Goal: Task Accomplishment & Management: Manage account settings

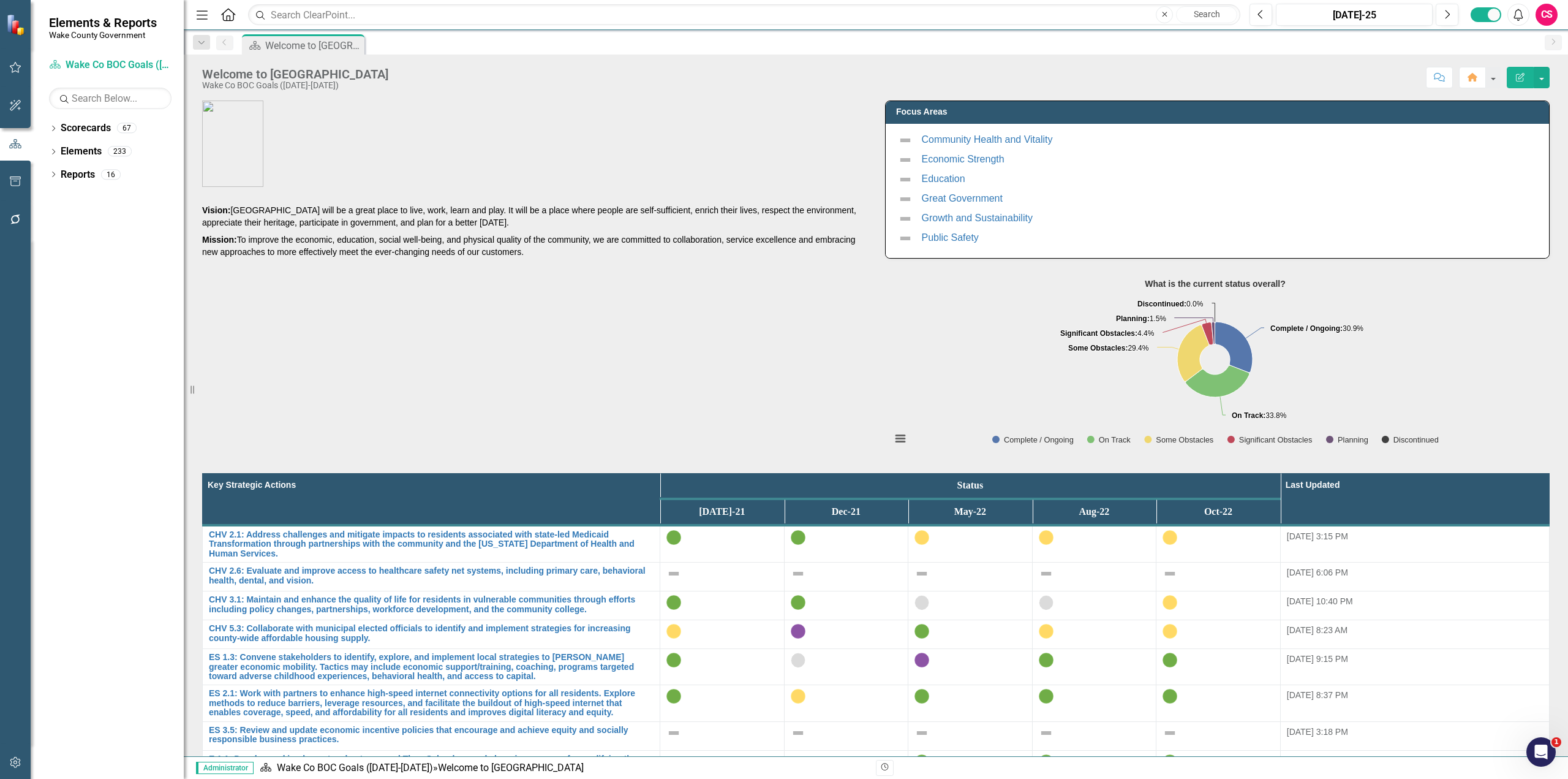
click at [1551, 17] on div "CS" at bounding box center [1547, 14] width 22 height 22
click at [1275, 74] on div "Score: N/A [DATE]-25 Completed Comment Home Edit Report" at bounding box center [972, 77] width 1155 height 20
click at [80, 129] on link "Scorecards" at bounding box center [86, 128] width 50 height 14
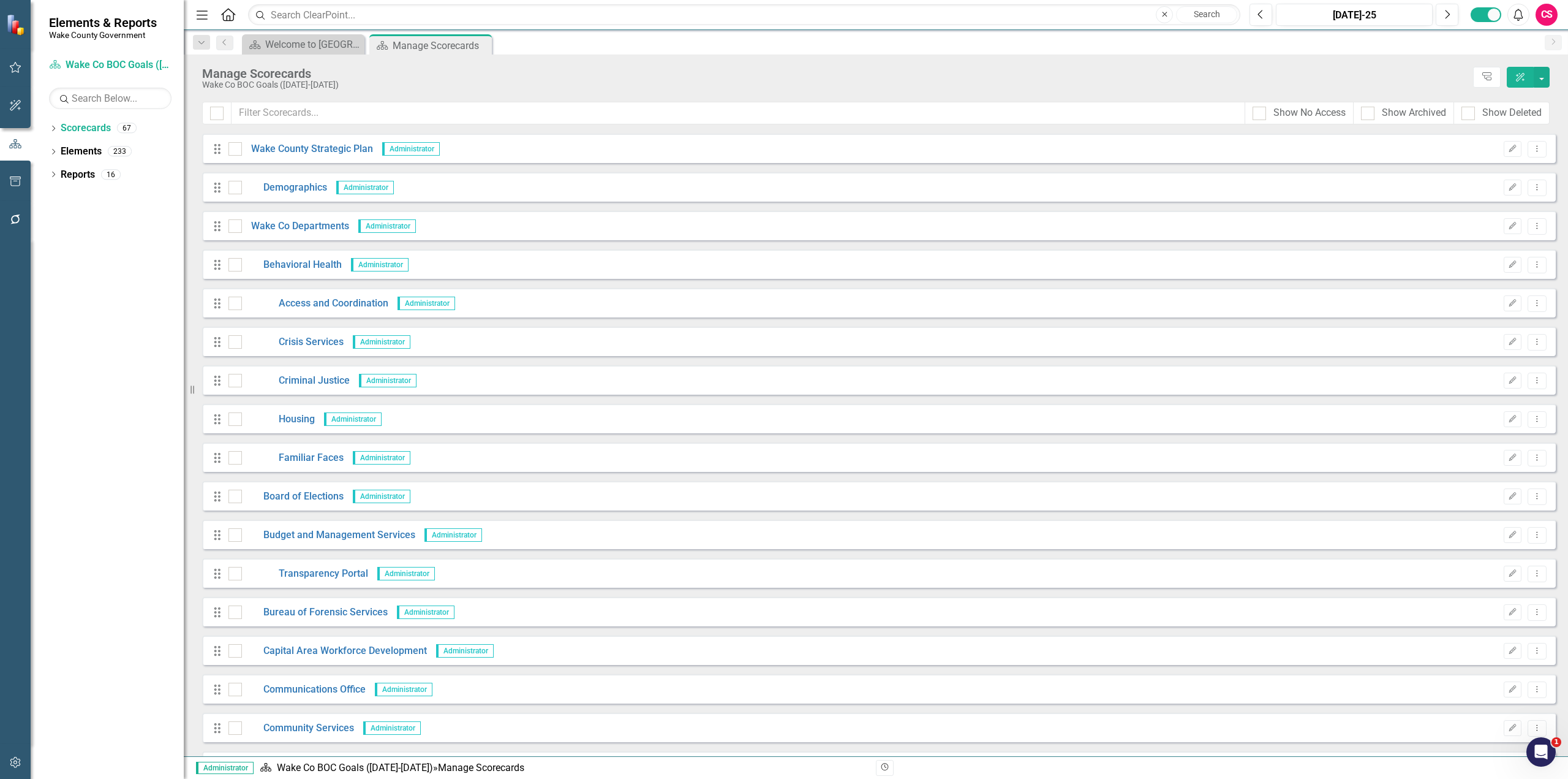
scroll to position [184, 0]
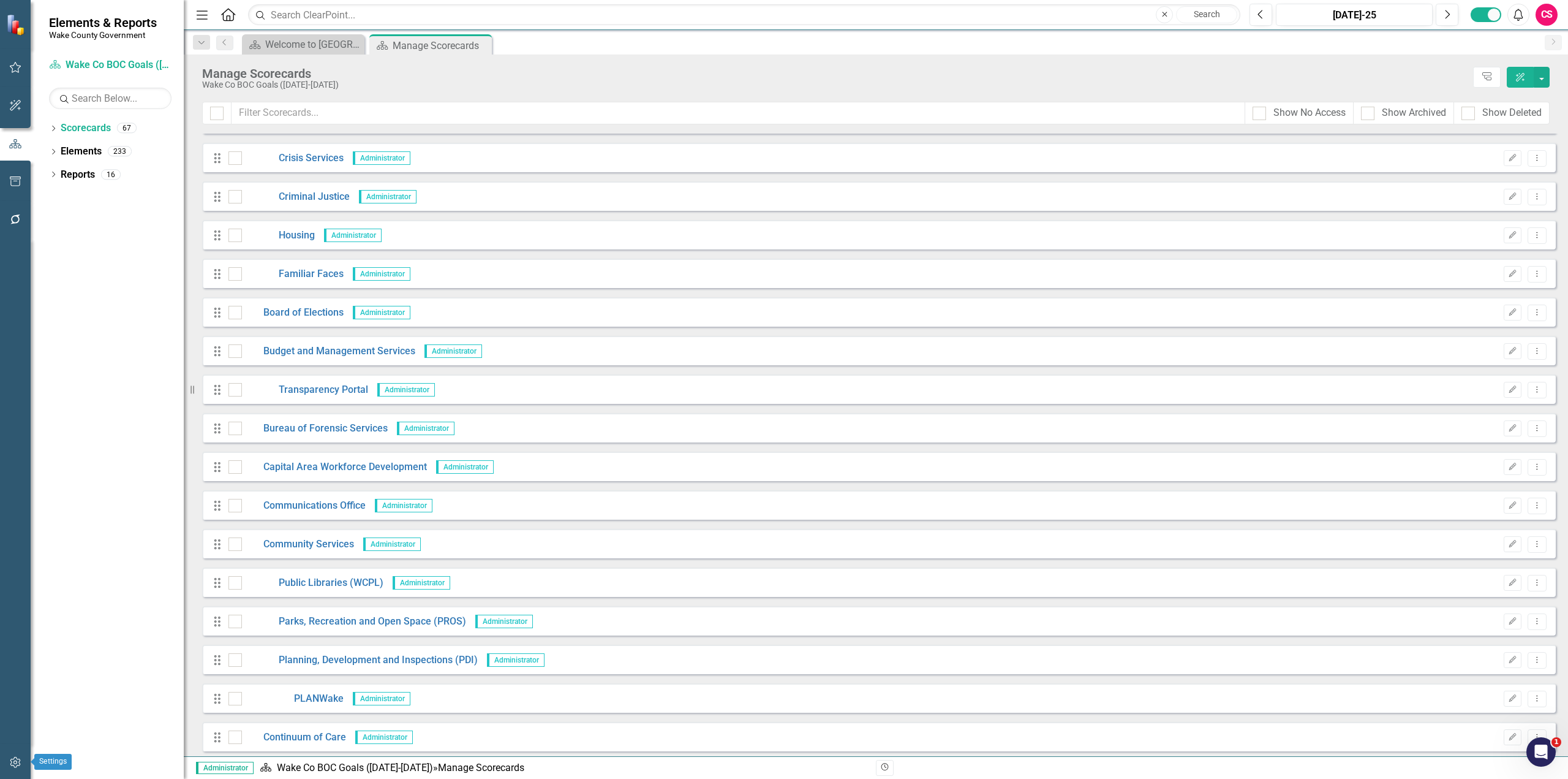
click at [20, 765] on icon "button" at bounding box center [15, 762] width 13 height 10
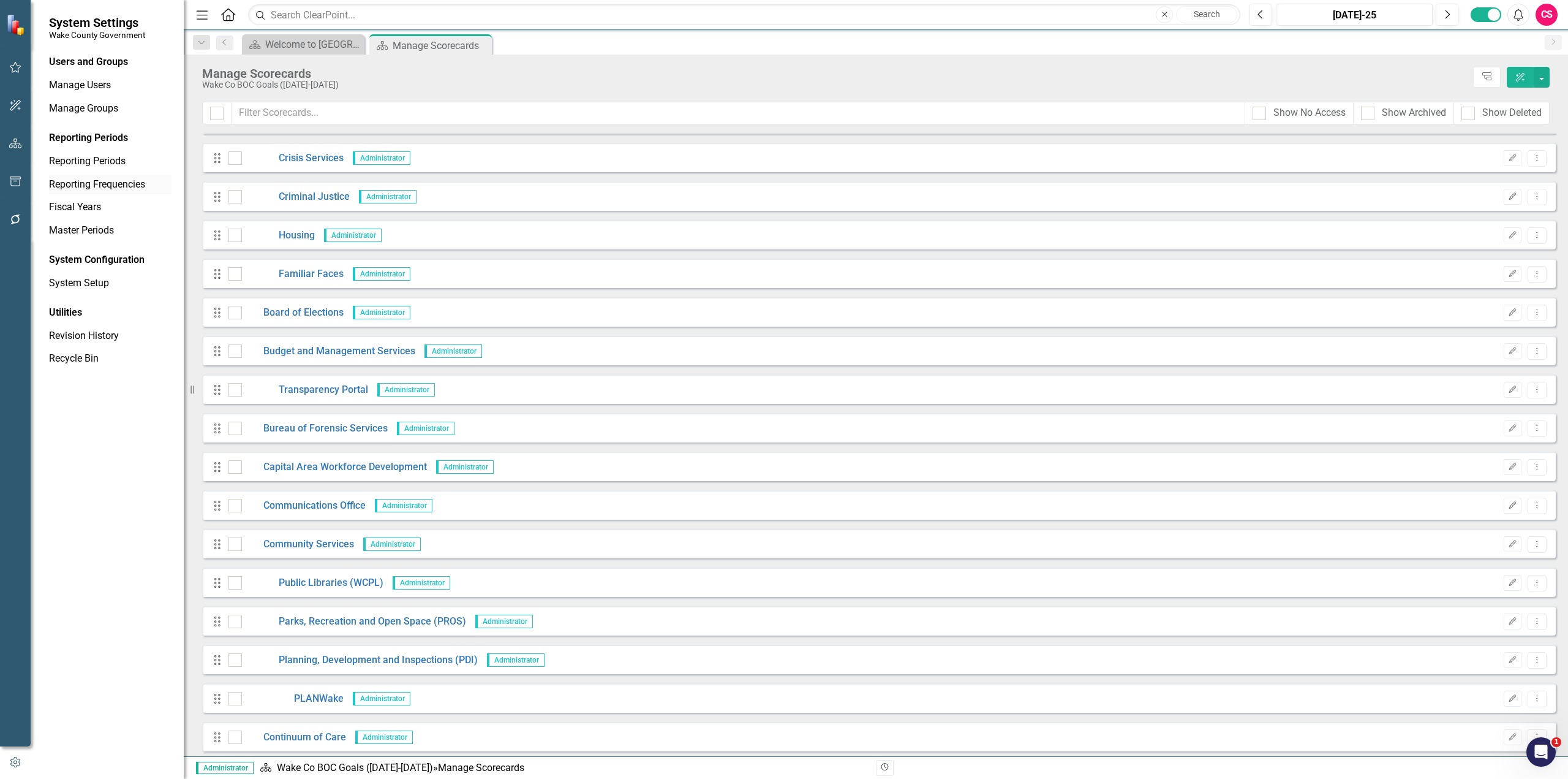
click at [93, 180] on link "Reporting Frequencies" at bounding box center [110, 184] width 122 height 14
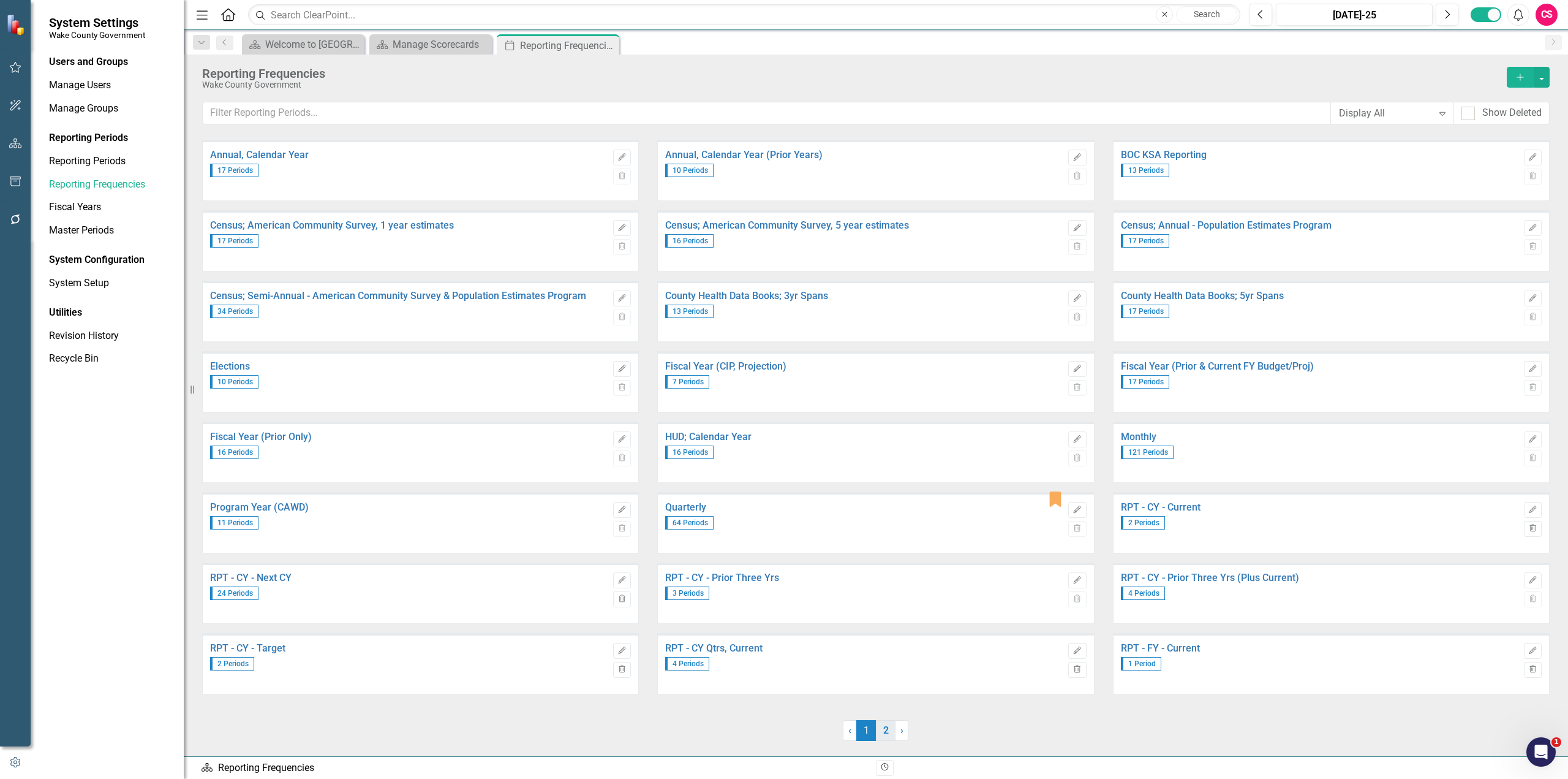
click at [886, 731] on link "2" at bounding box center [886, 730] width 20 height 20
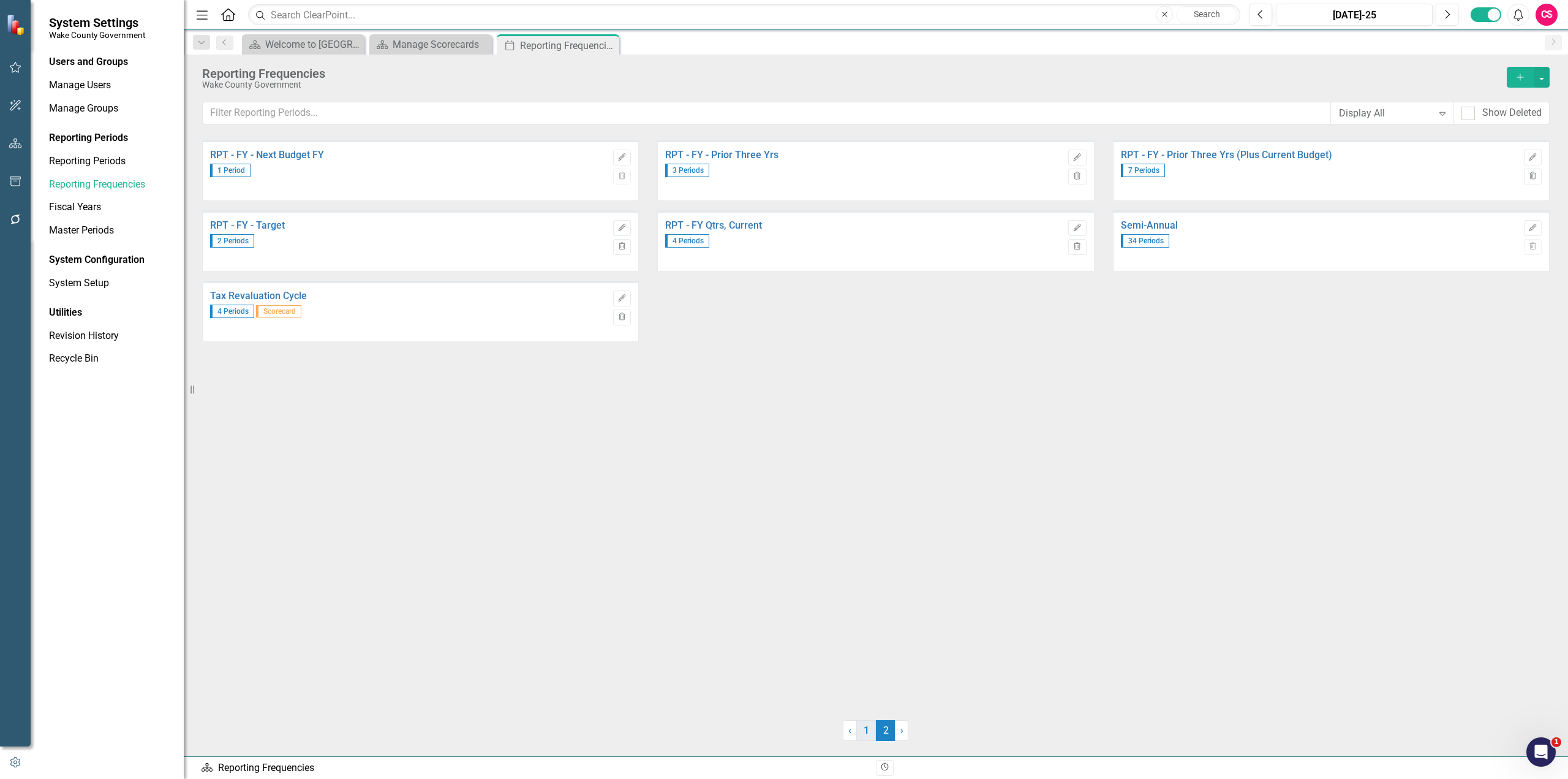
click at [865, 734] on link "1" at bounding box center [866, 730] width 20 height 20
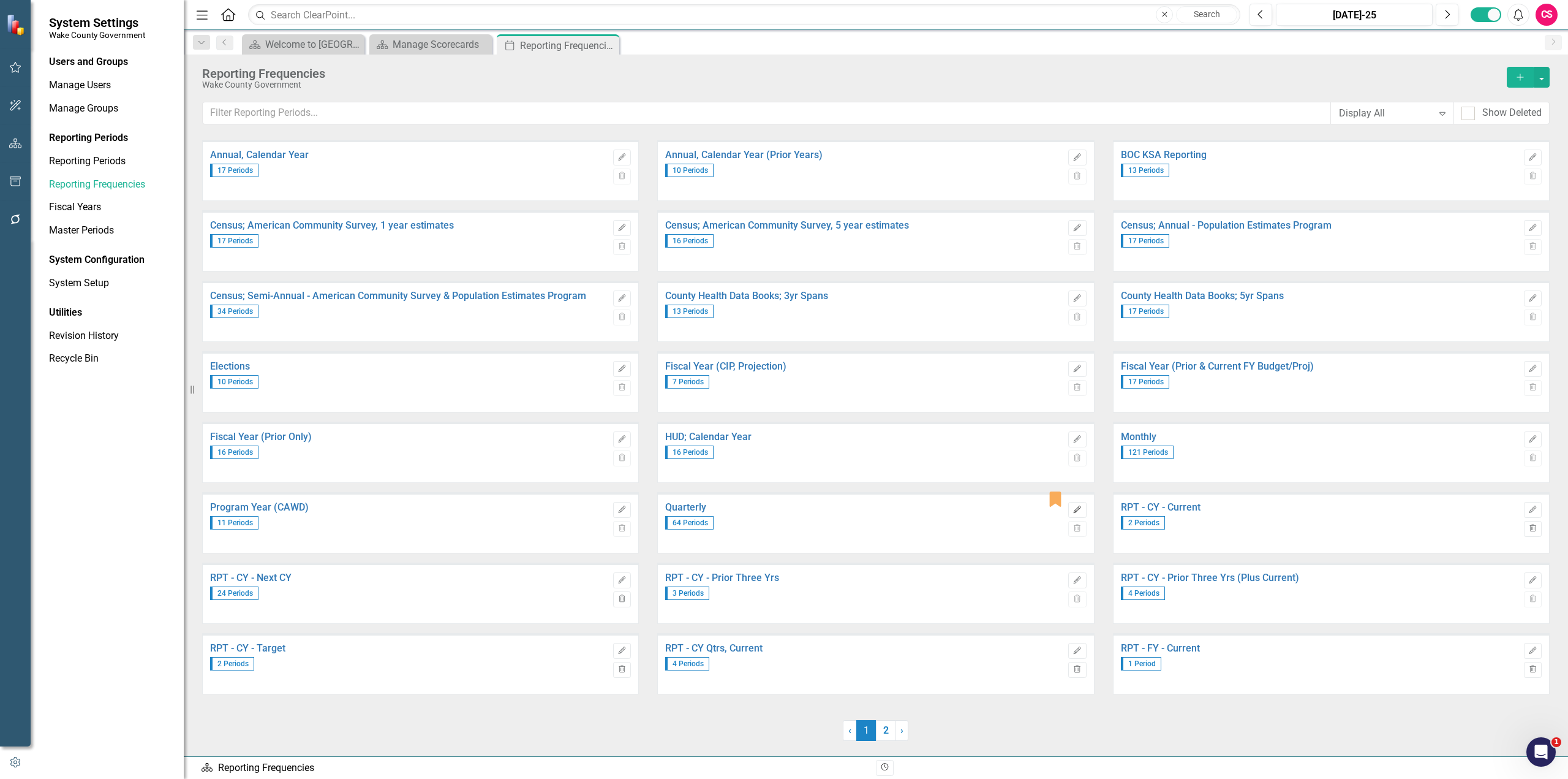
click at [1080, 509] on icon "Edit" at bounding box center [1077, 510] width 9 height 8
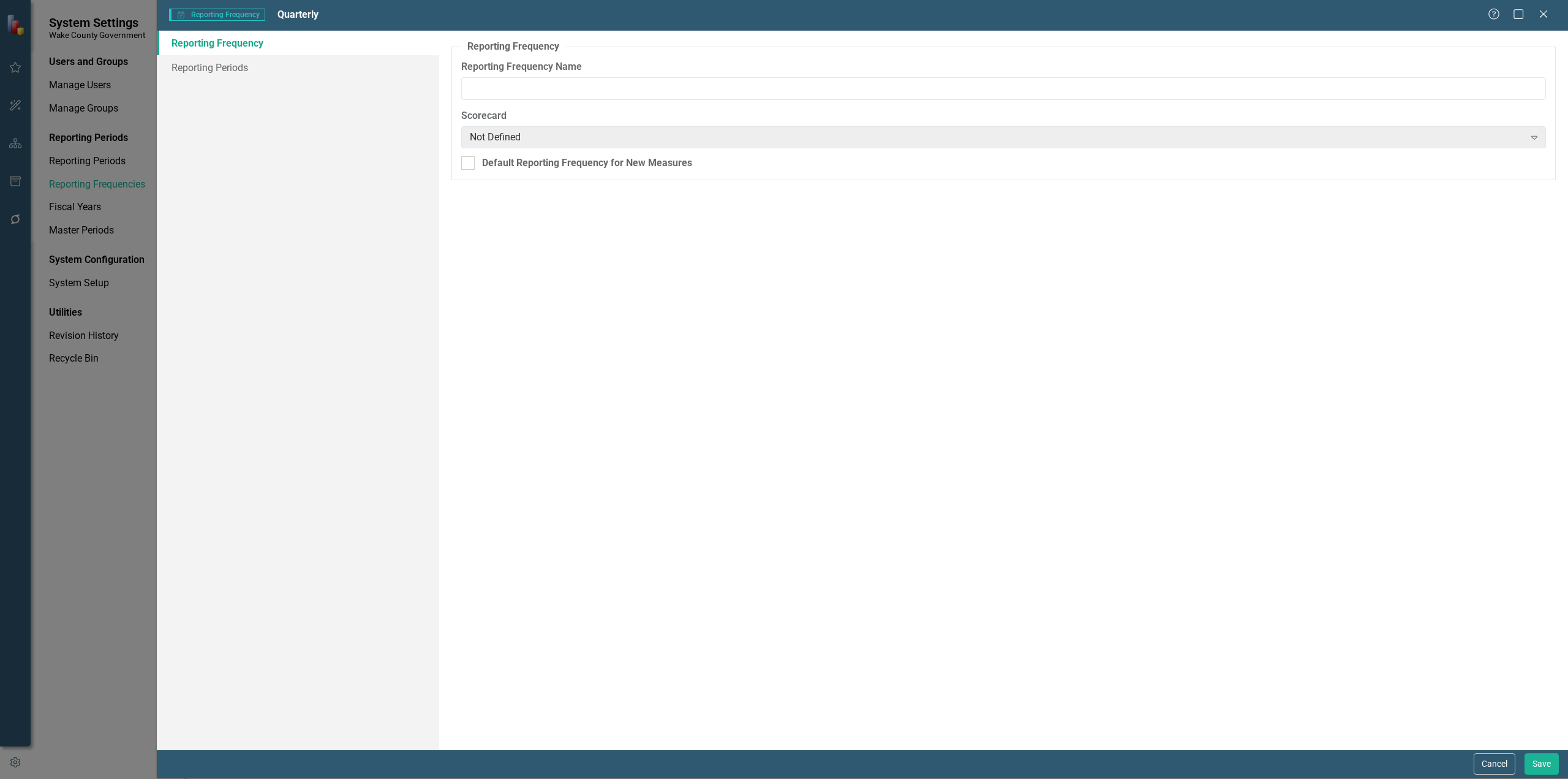
type input "Quarterly"
checkbox input "true"
click at [231, 75] on link "Reporting Periods" at bounding box center [298, 68] width 282 height 24
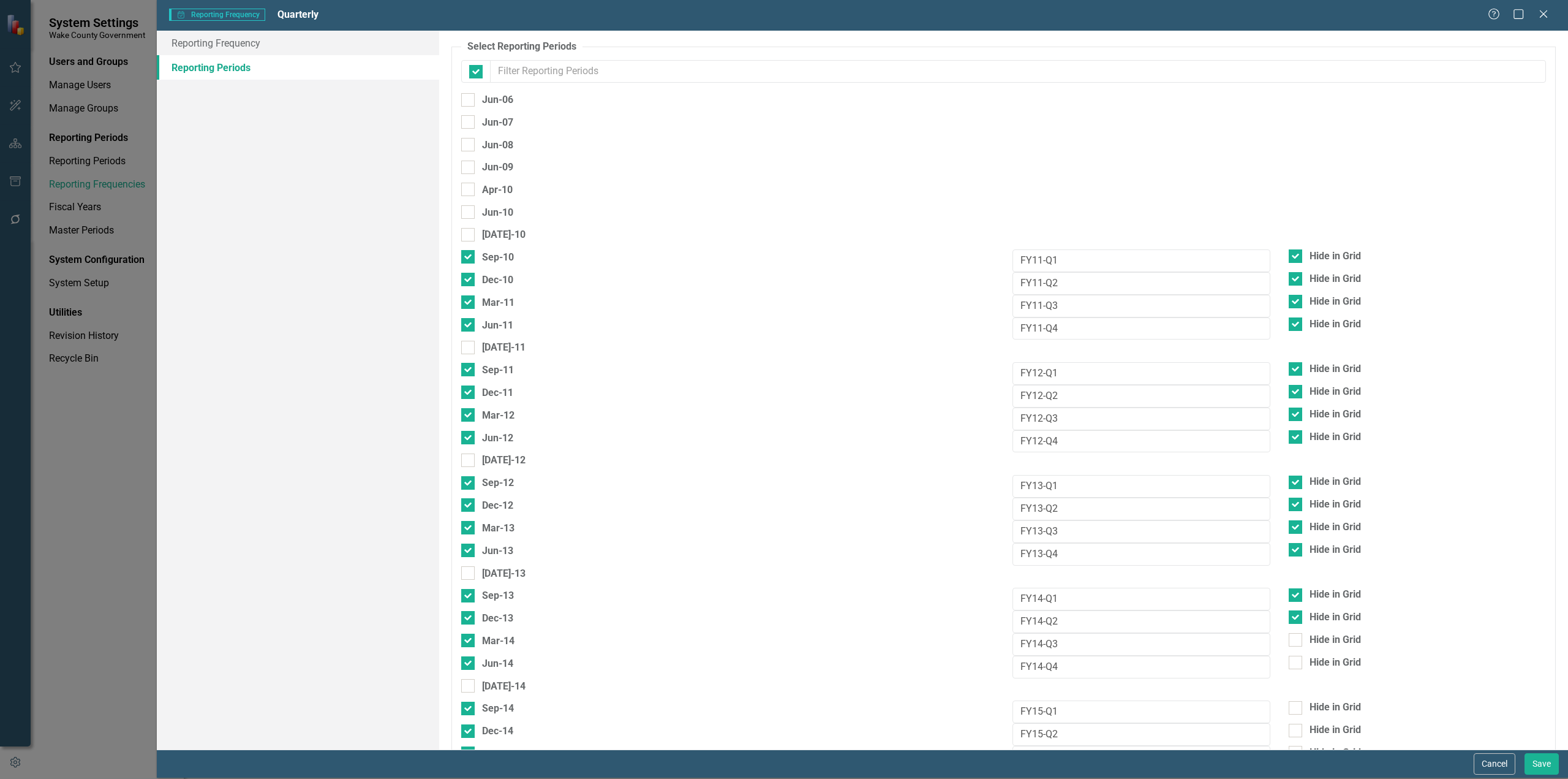
checkbox input "false"
drag, startPoint x: 278, startPoint y: 18, endPoint x: 338, endPoint y: 18, distance: 60.0
click at [338, 18] on div "Manage Period Groups Reporting Frequency Quarterly" at bounding box center [829, 14] width 1319 height 14
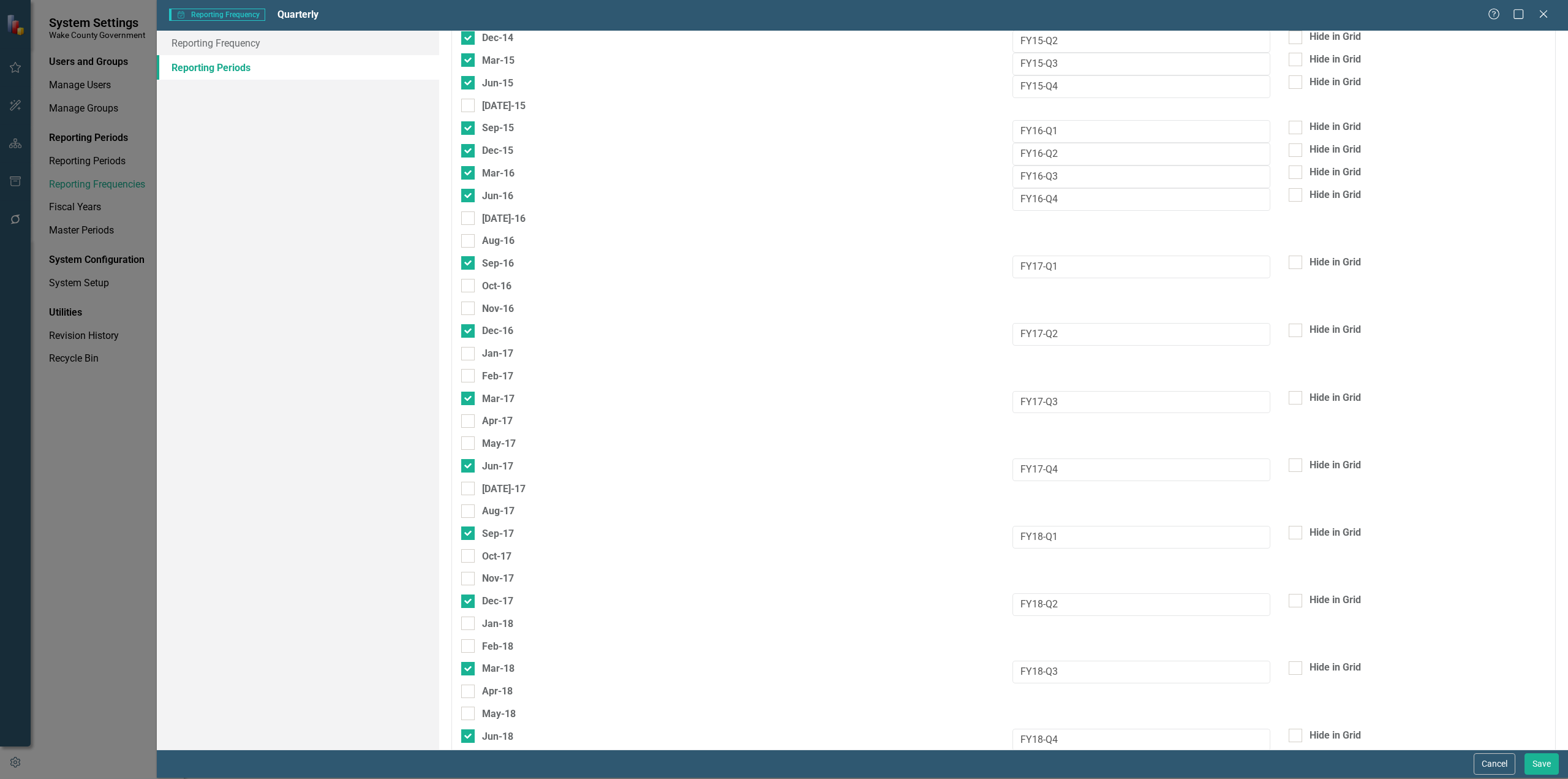
scroll to position [736, 0]
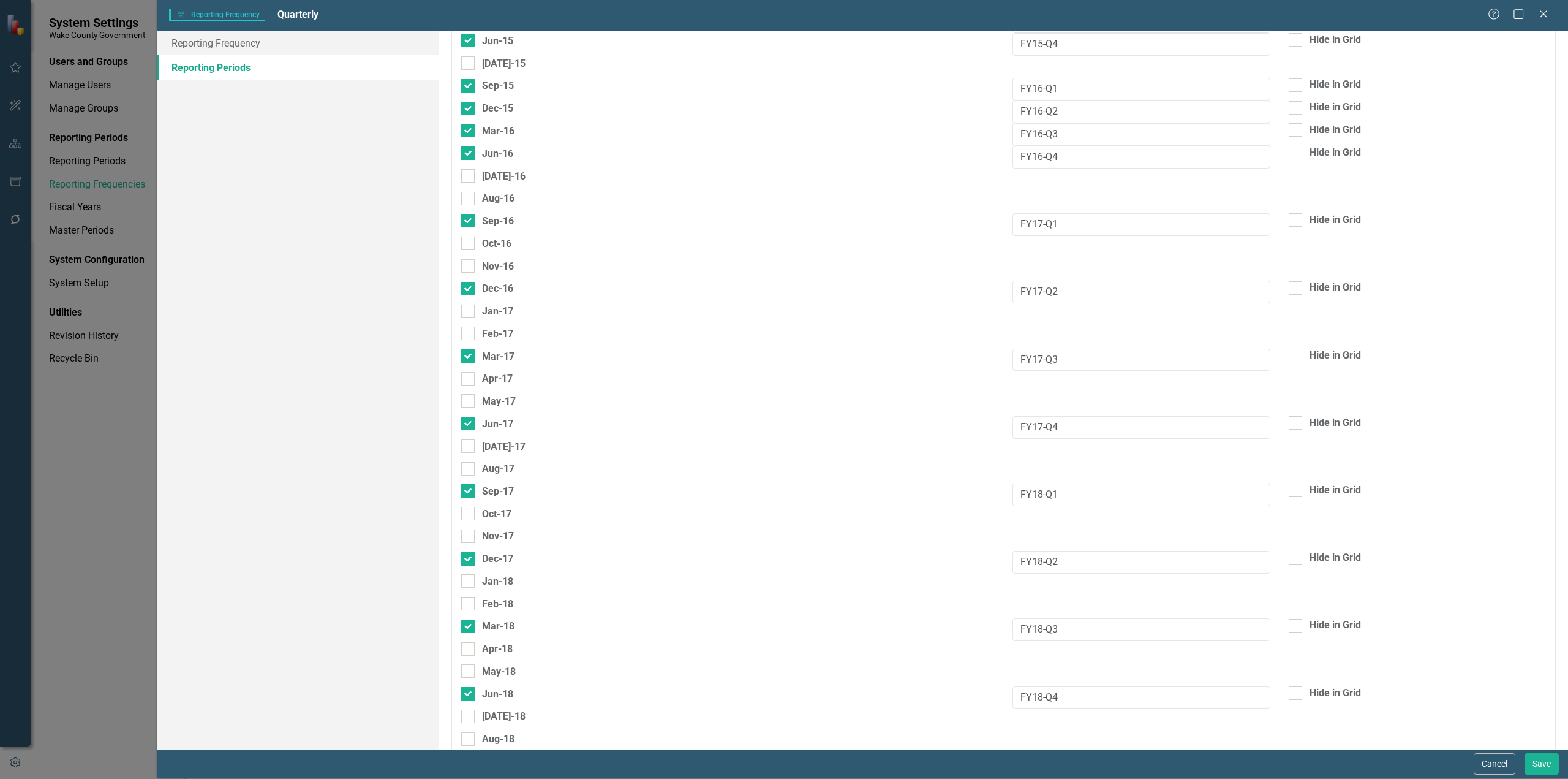
drag, startPoint x: 1491, startPoint y: 764, endPoint x: 987, endPoint y: 666, distance: 513.4
click at [1491, 764] on button "Cancel" at bounding box center [1494, 764] width 42 height 21
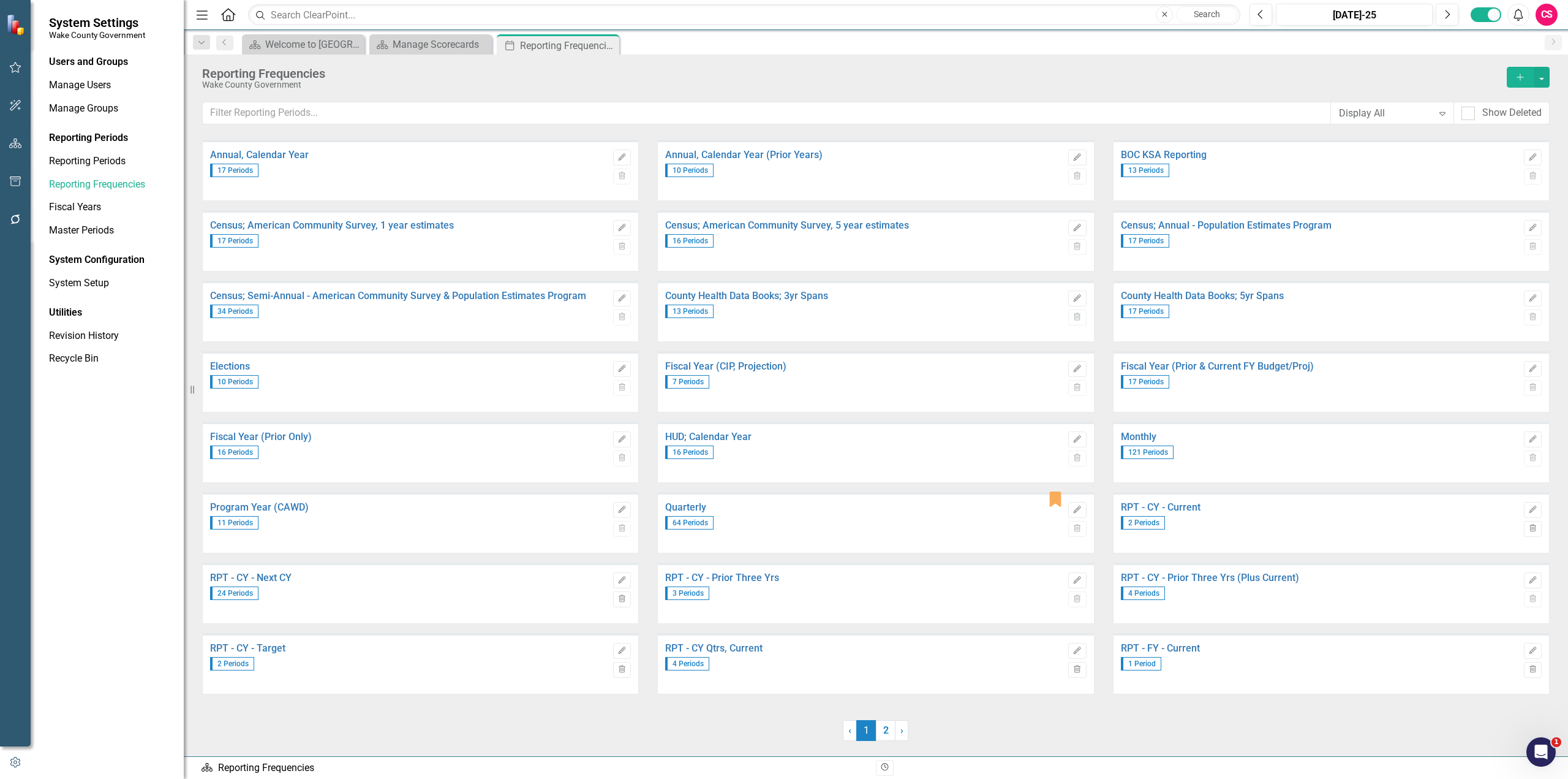
click at [224, 20] on icon at bounding box center [228, 14] width 14 height 13
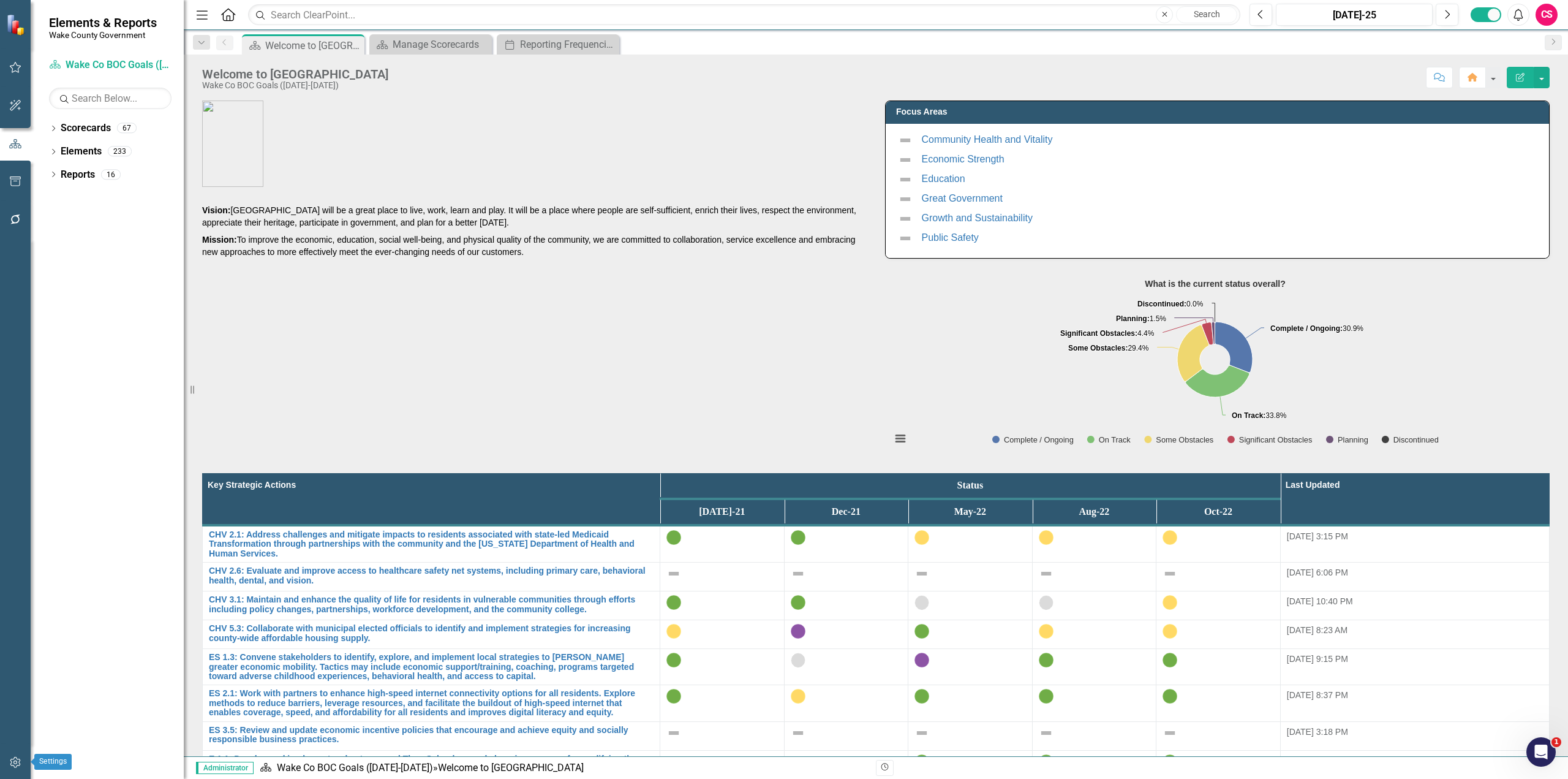
click at [10, 762] on icon "button" at bounding box center [15, 762] width 13 height 10
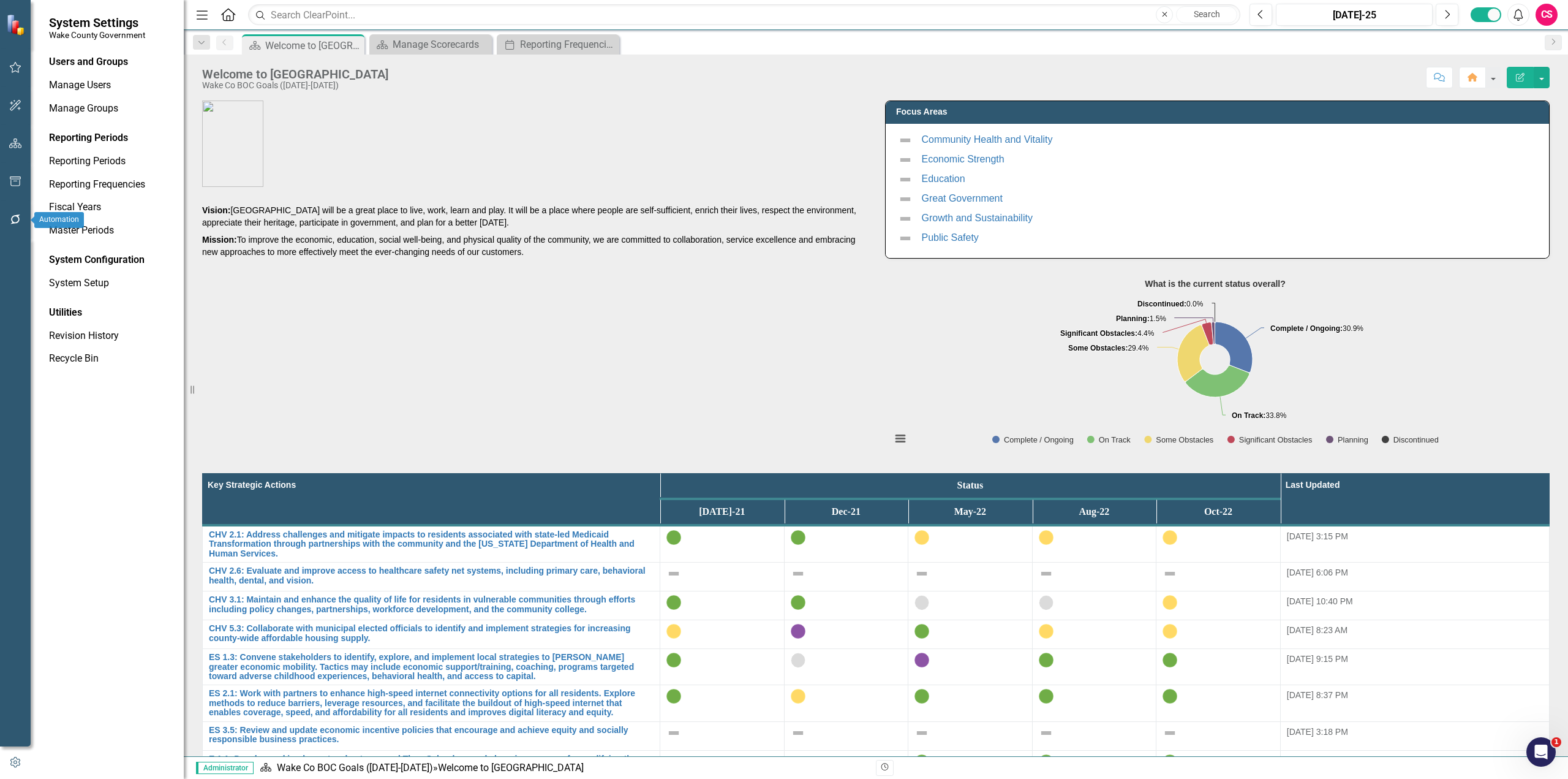
click at [11, 220] on icon "button" at bounding box center [15, 219] width 13 height 10
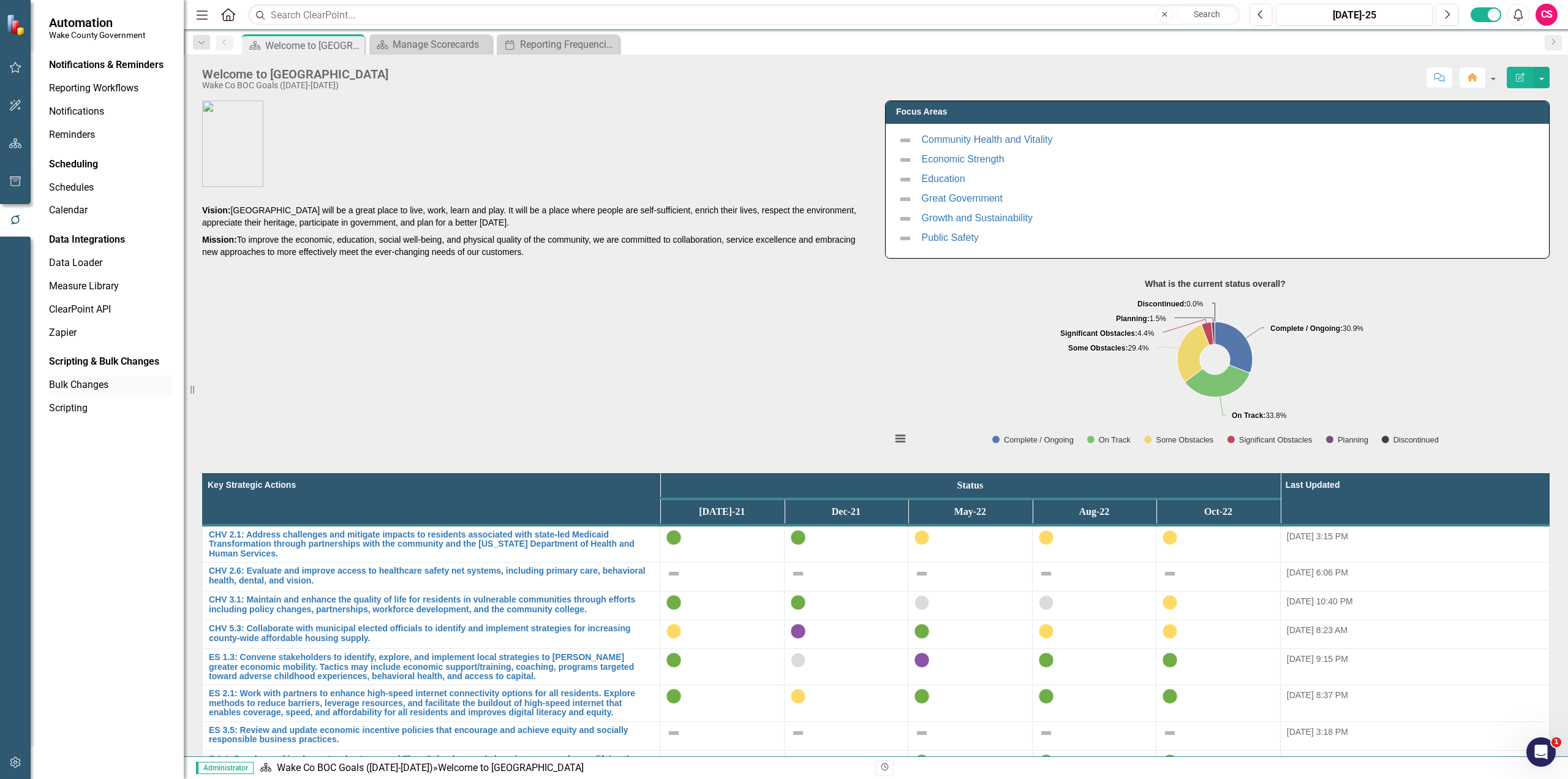
click at [85, 382] on link "Bulk Changes" at bounding box center [110, 385] width 122 height 14
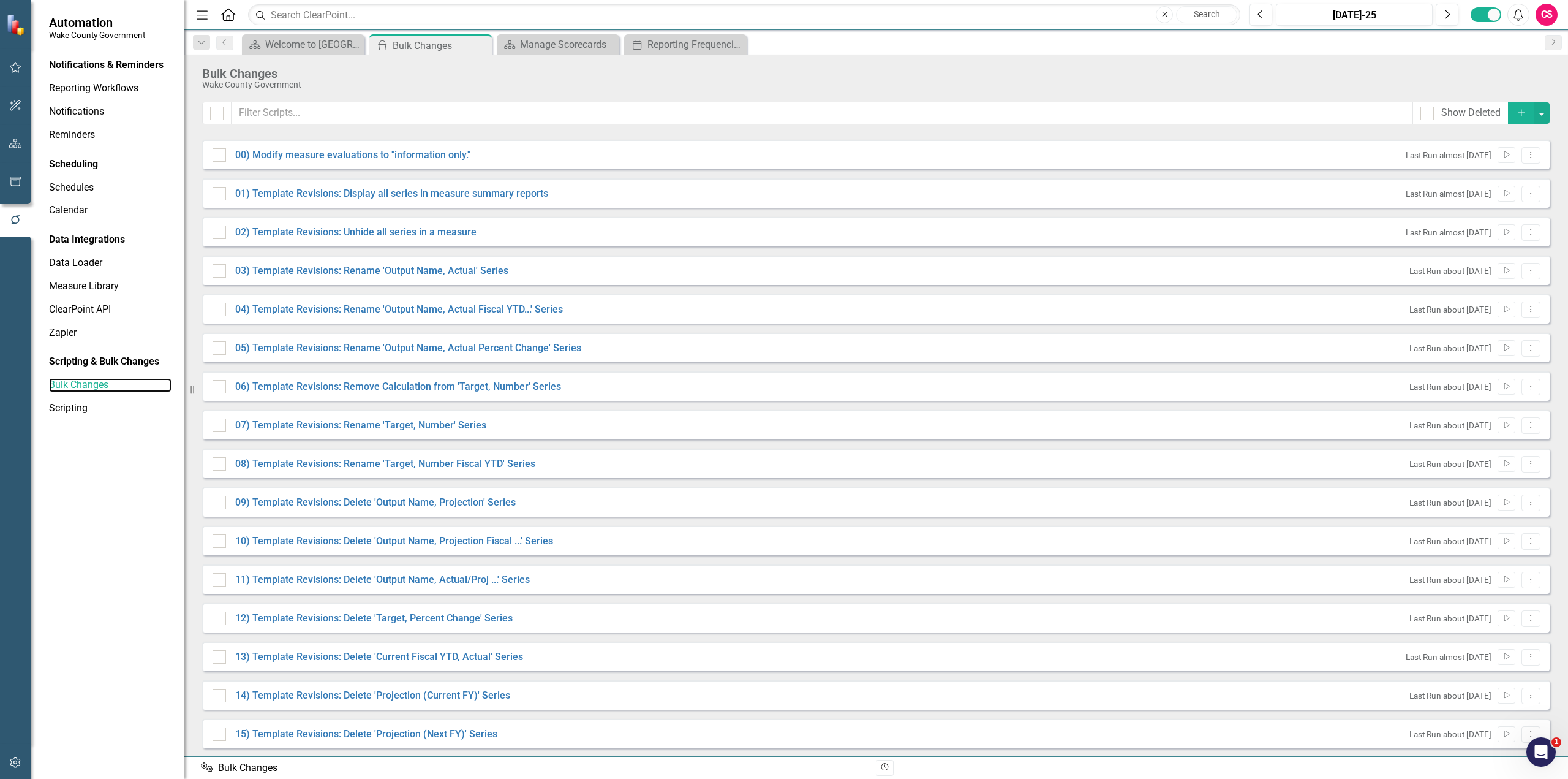
checkbox input "false"
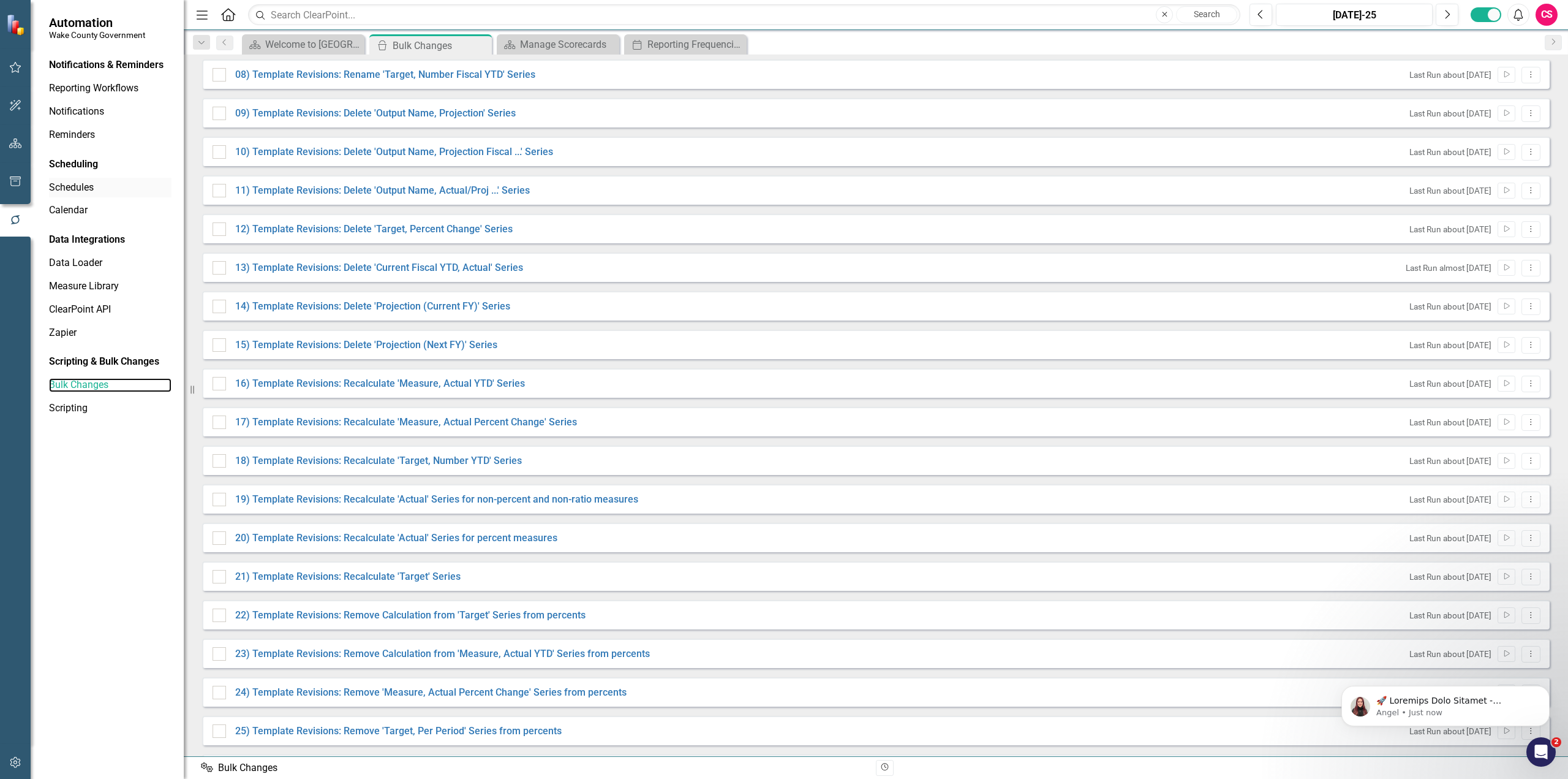
scroll to position [367, 0]
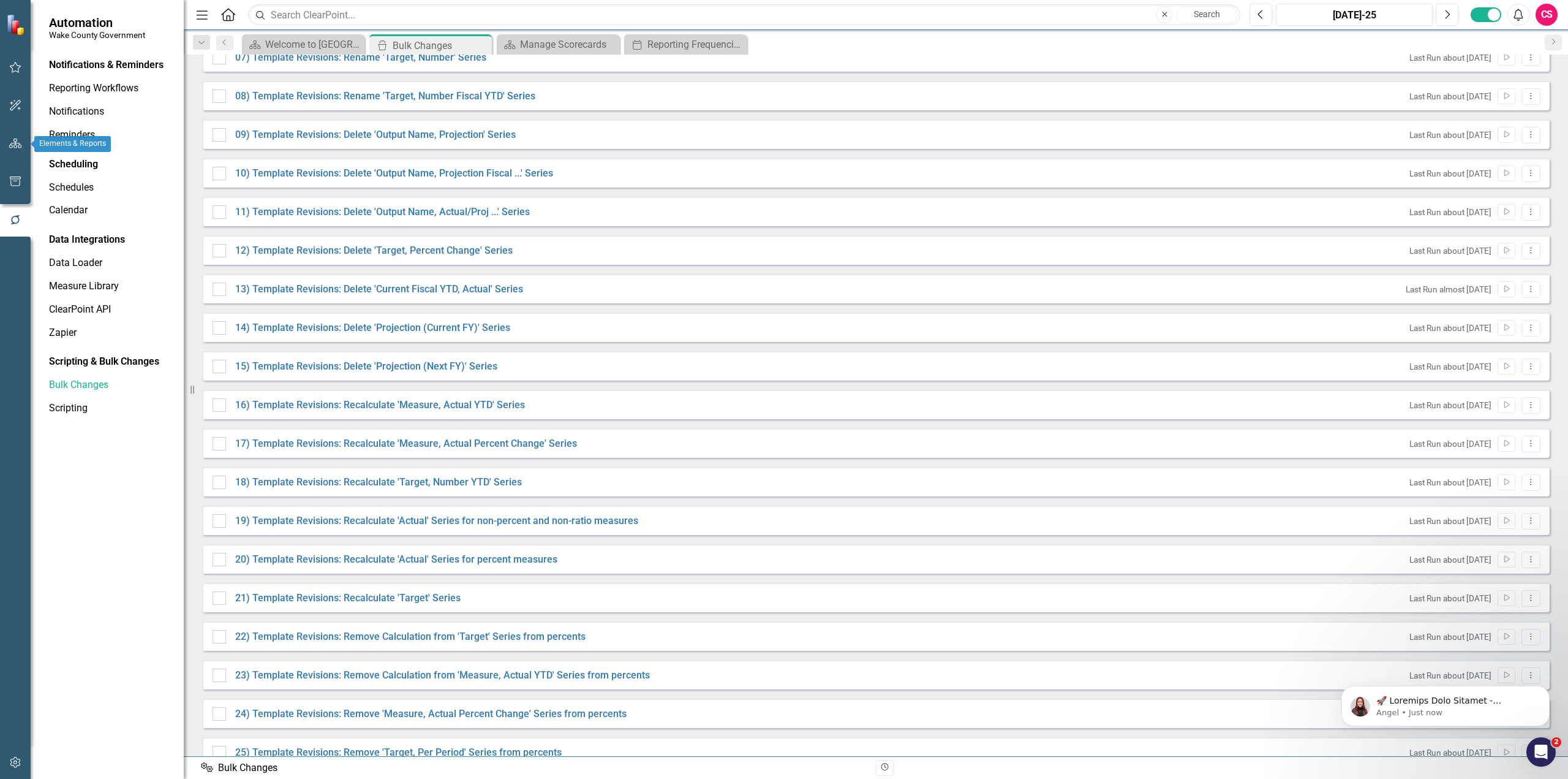
click at [14, 144] on icon "button" at bounding box center [15, 143] width 13 height 10
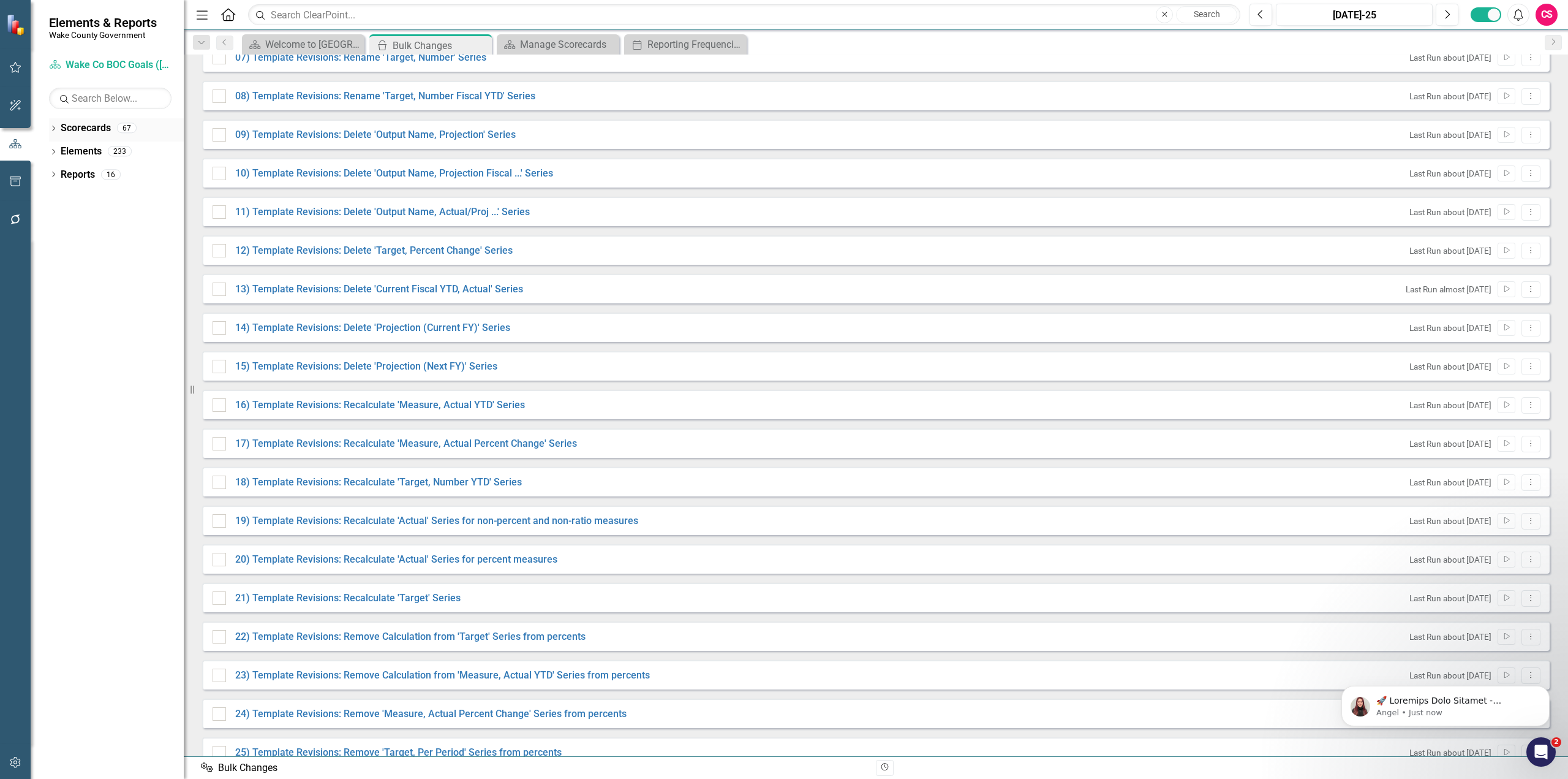
click at [90, 131] on link "Scorecards" at bounding box center [86, 128] width 50 height 14
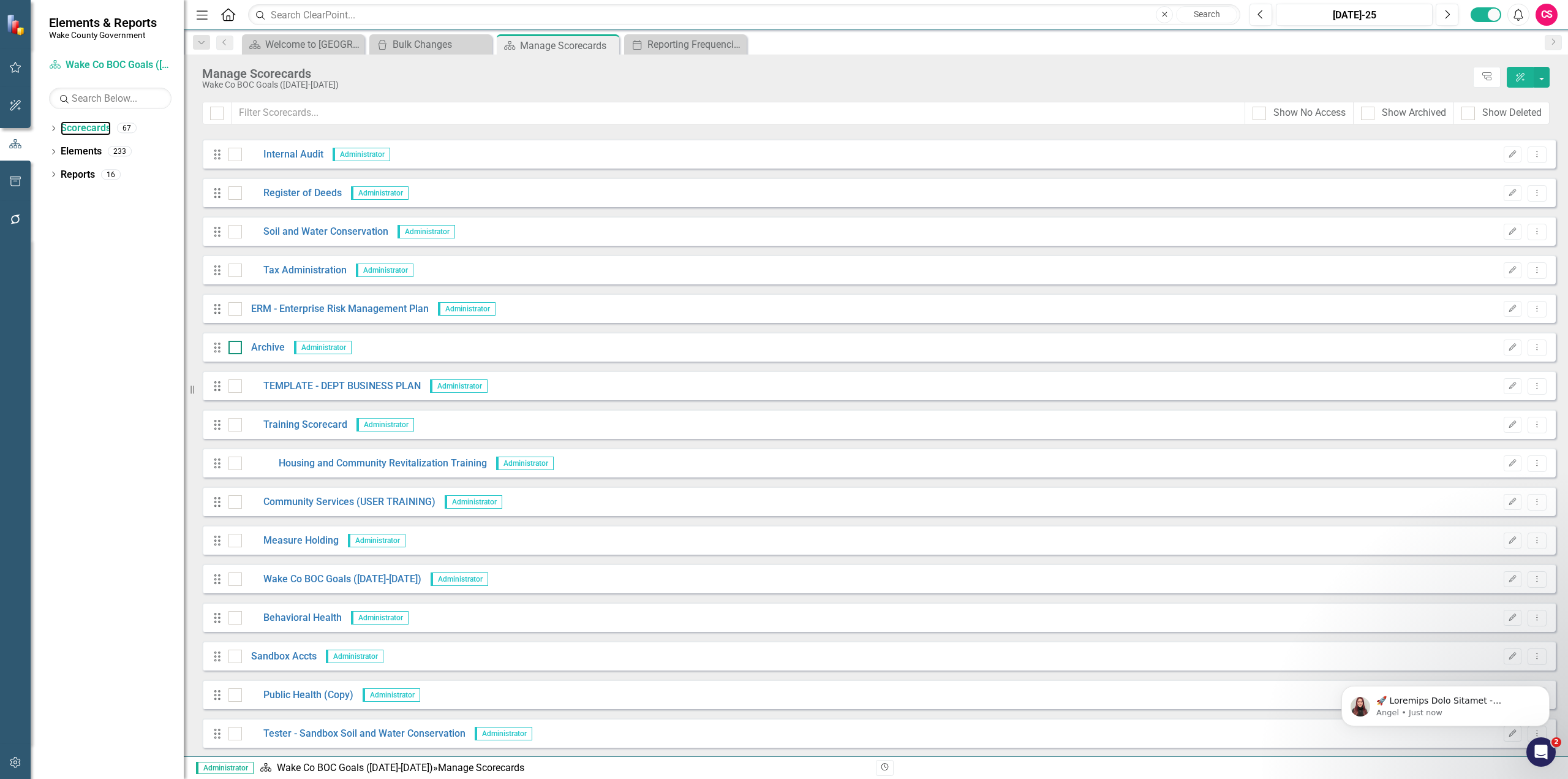
scroll to position [1964, 0]
